Goal: Information Seeking & Learning: Learn about a topic

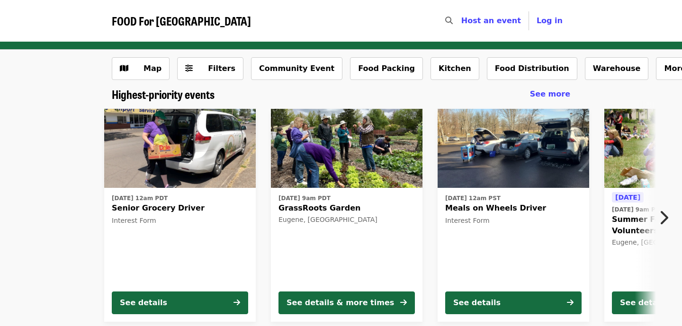
click at [659, 219] on icon "chevron-right icon" at bounding box center [663, 218] width 9 height 18
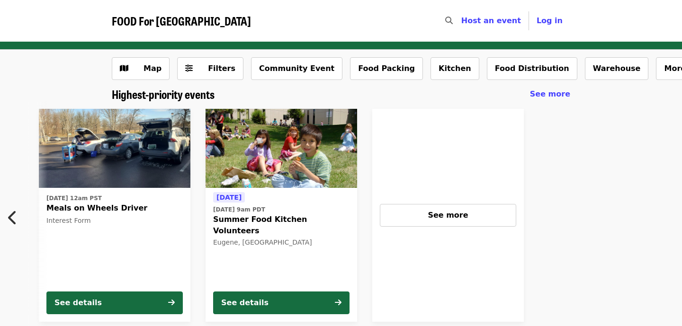
scroll to position [0, 421]
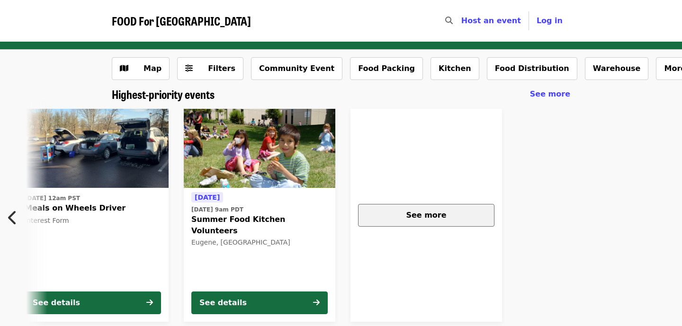
click at [446, 217] on div "See more" at bounding box center [426, 215] width 120 height 11
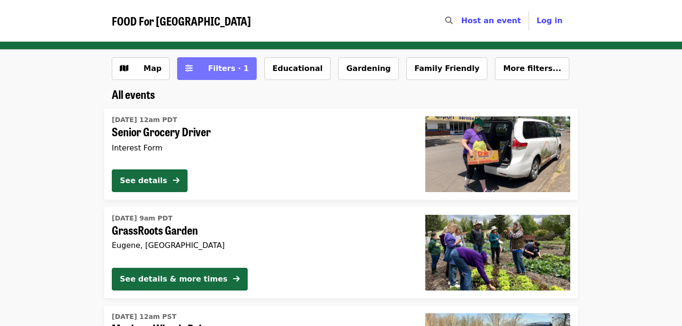
click at [211, 69] on span "Filters · 1" at bounding box center [228, 68] width 41 height 9
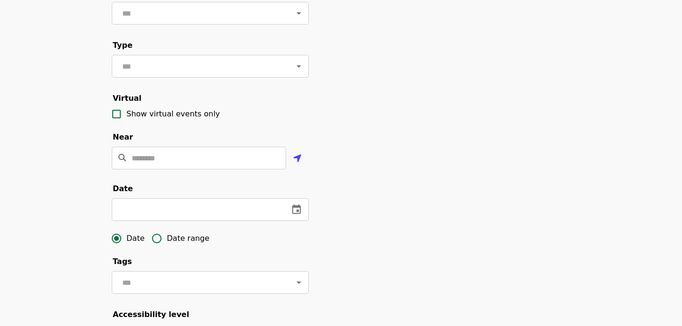
scroll to position [122, 0]
